Goal: Check status

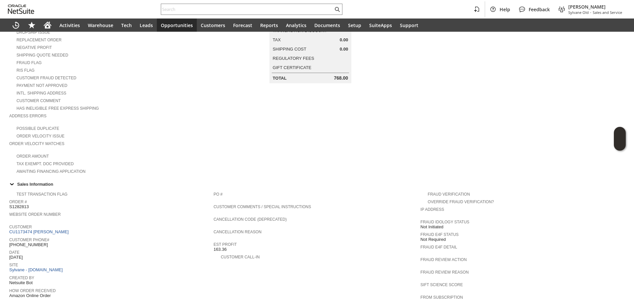
scroll to position [66, 0]
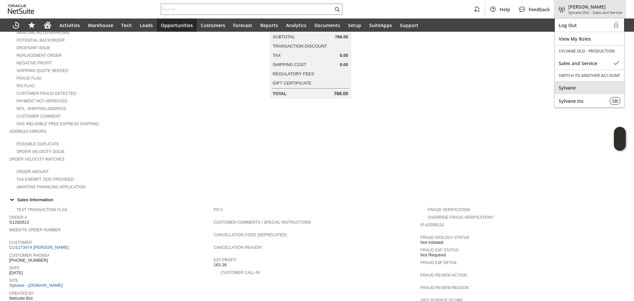
click at [562, 88] on span "Sylvane" at bounding box center [589, 88] width 61 height 6
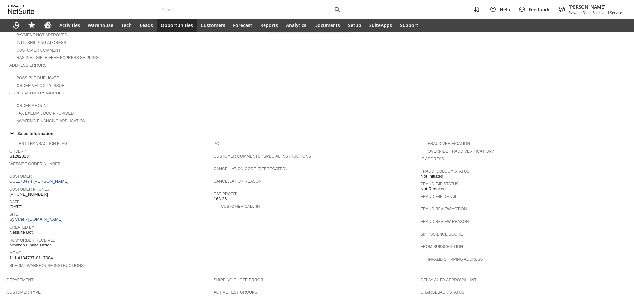
click at [49, 179] on link "CU1173474 [PERSON_NAME]" at bounding box center [39, 181] width 61 height 5
